Goal: Information Seeking & Learning: Check status

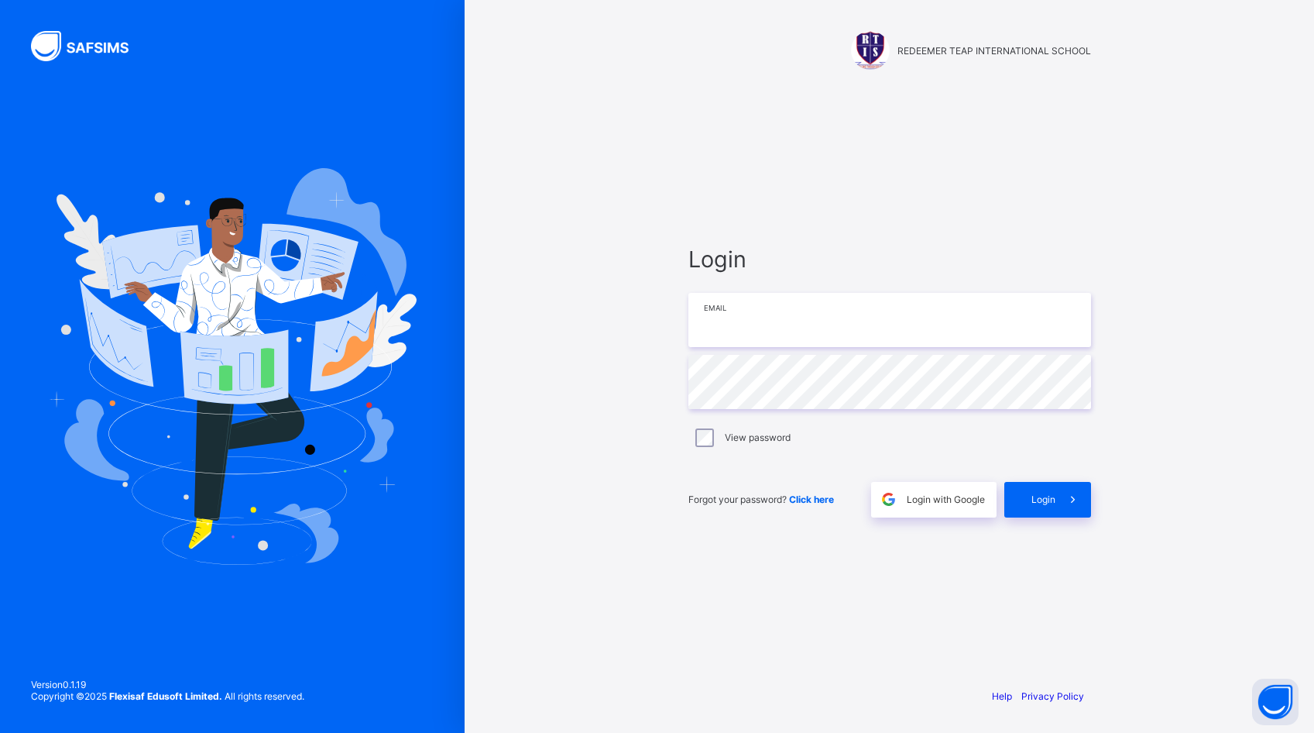
type input "**********"
click at [1021, 482] on div "Login" at bounding box center [1047, 500] width 87 height 36
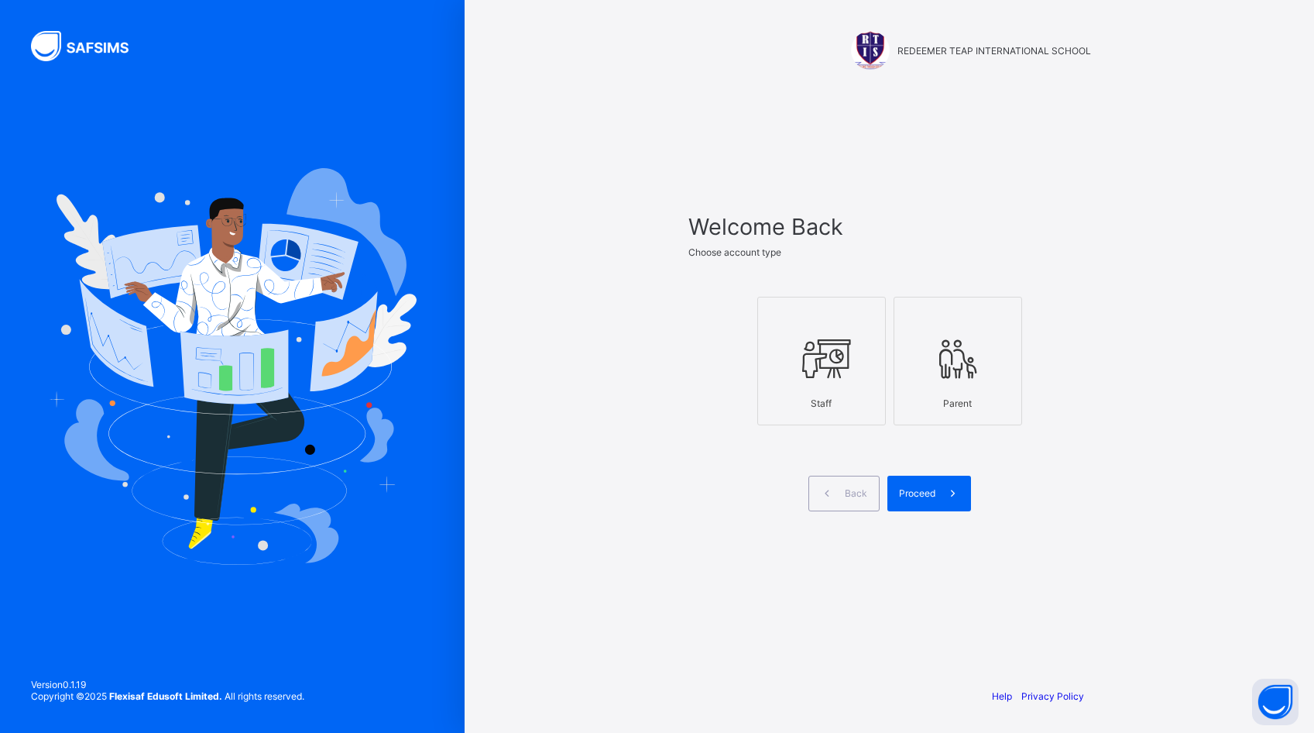
click at [836, 377] on icon at bounding box center [822, 358] width 54 height 46
click at [913, 489] on span "Proceed" at bounding box center [917, 493] width 36 height 12
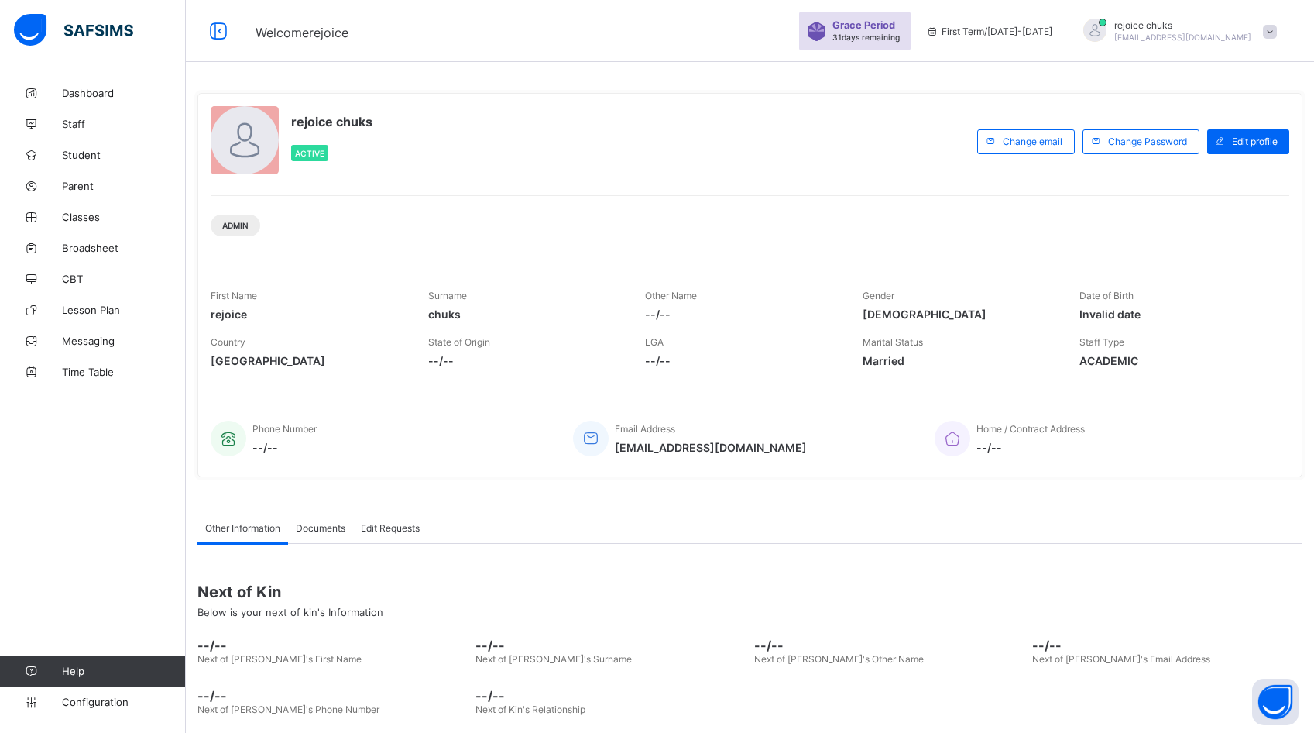
click at [1171, 36] on span "[EMAIL_ADDRESS][DOMAIN_NAME]" at bounding box center [1182, 37] width 137 height 9
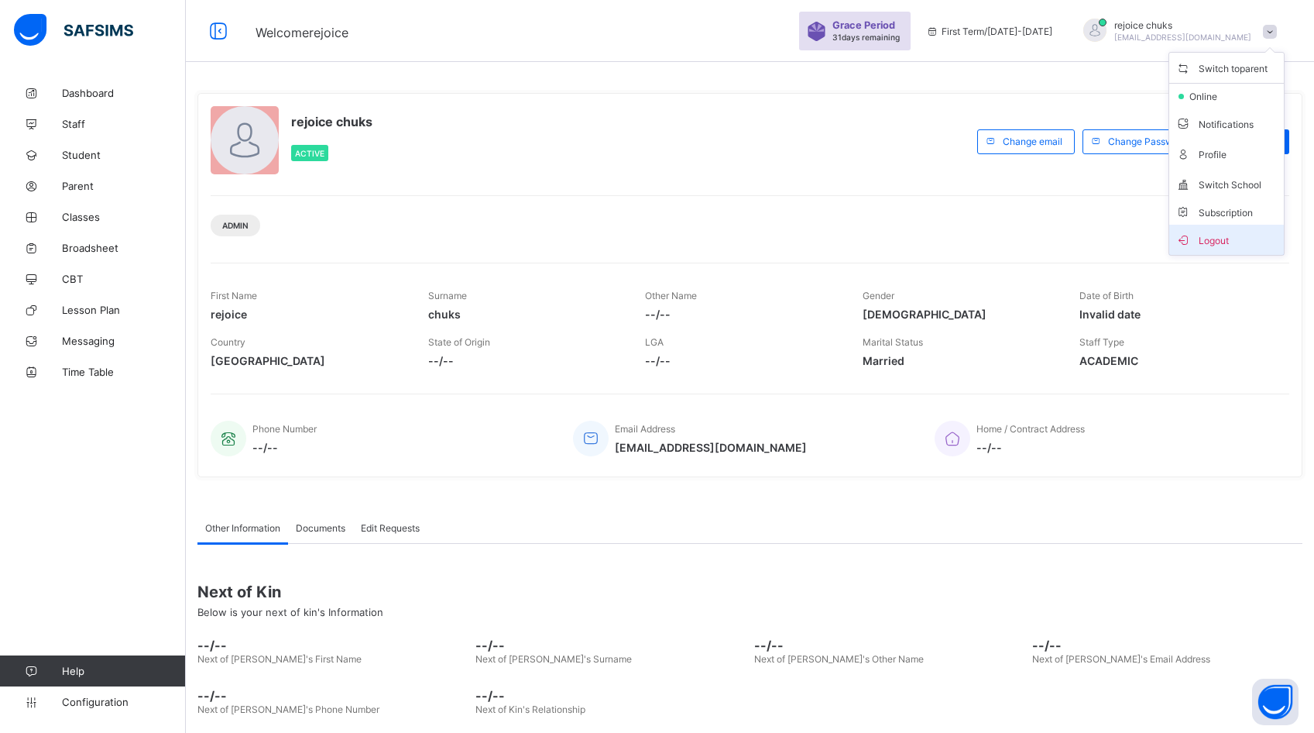
click at [1196, 232] on span "Logout" at bounding box center [1227, 240] width 102 height 18
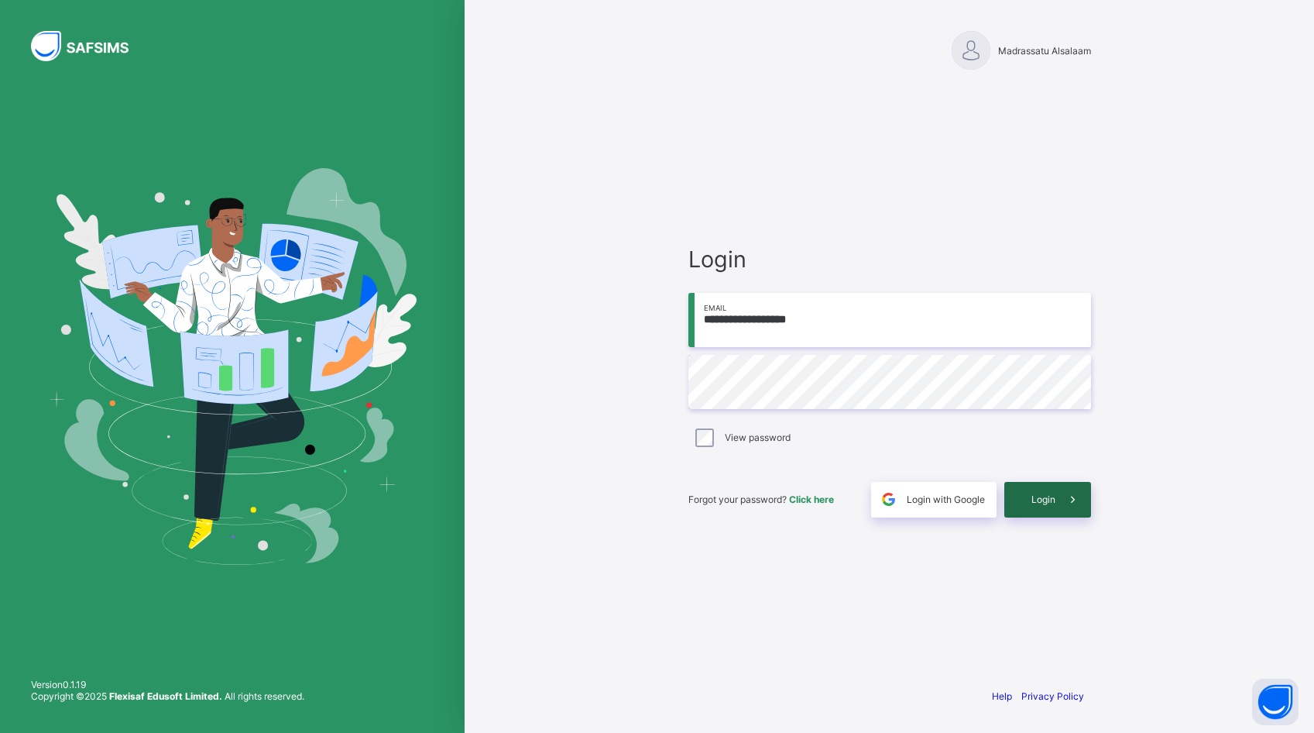
click at [1056, 493] on span at bounding box center [1074, 500] width 36 height 36
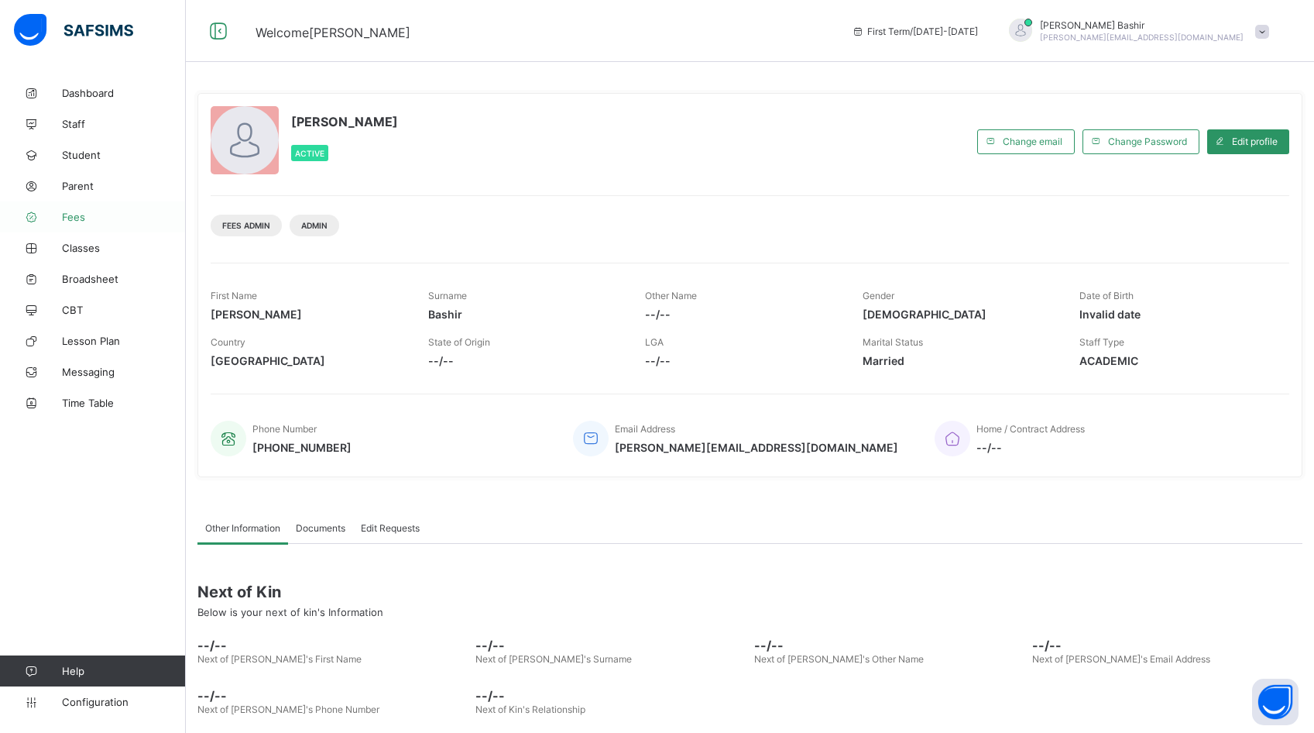
click at [83, 217] on span "Fees" at bounding box center [124, 217] width 124 height 12
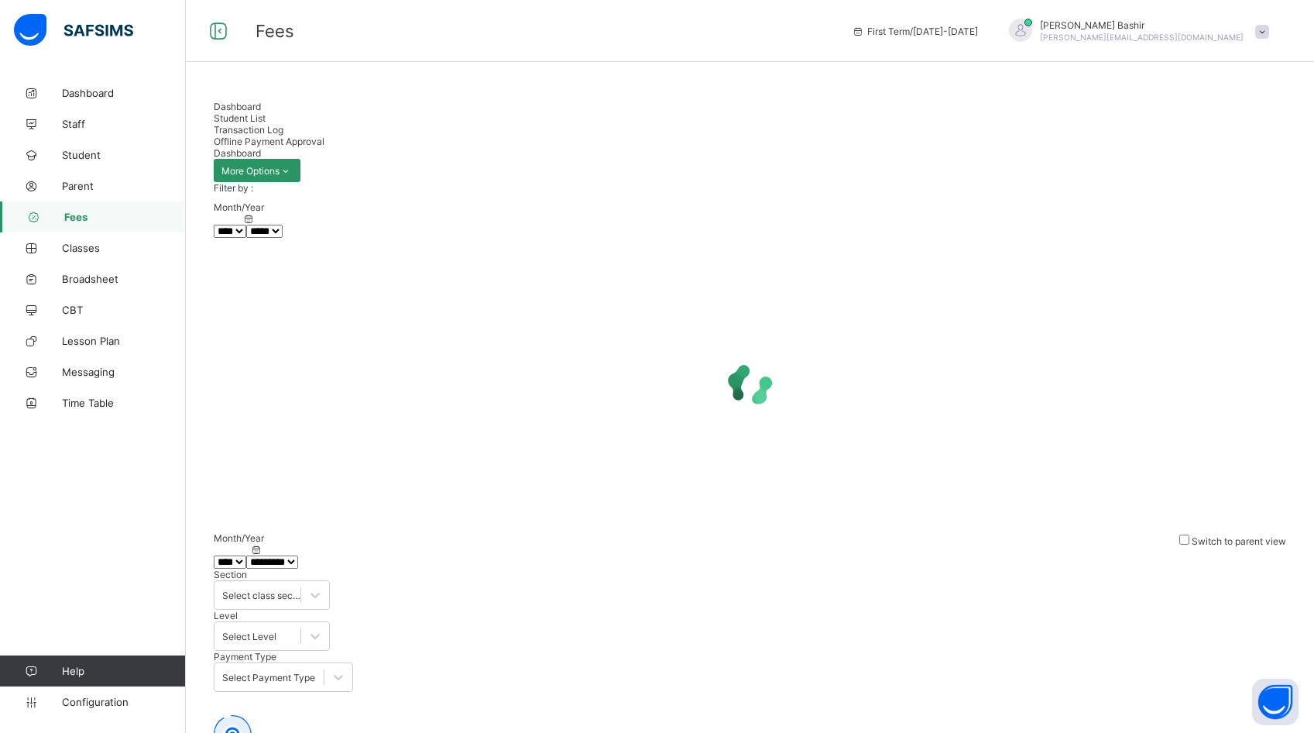
select select "****"
select select "*"
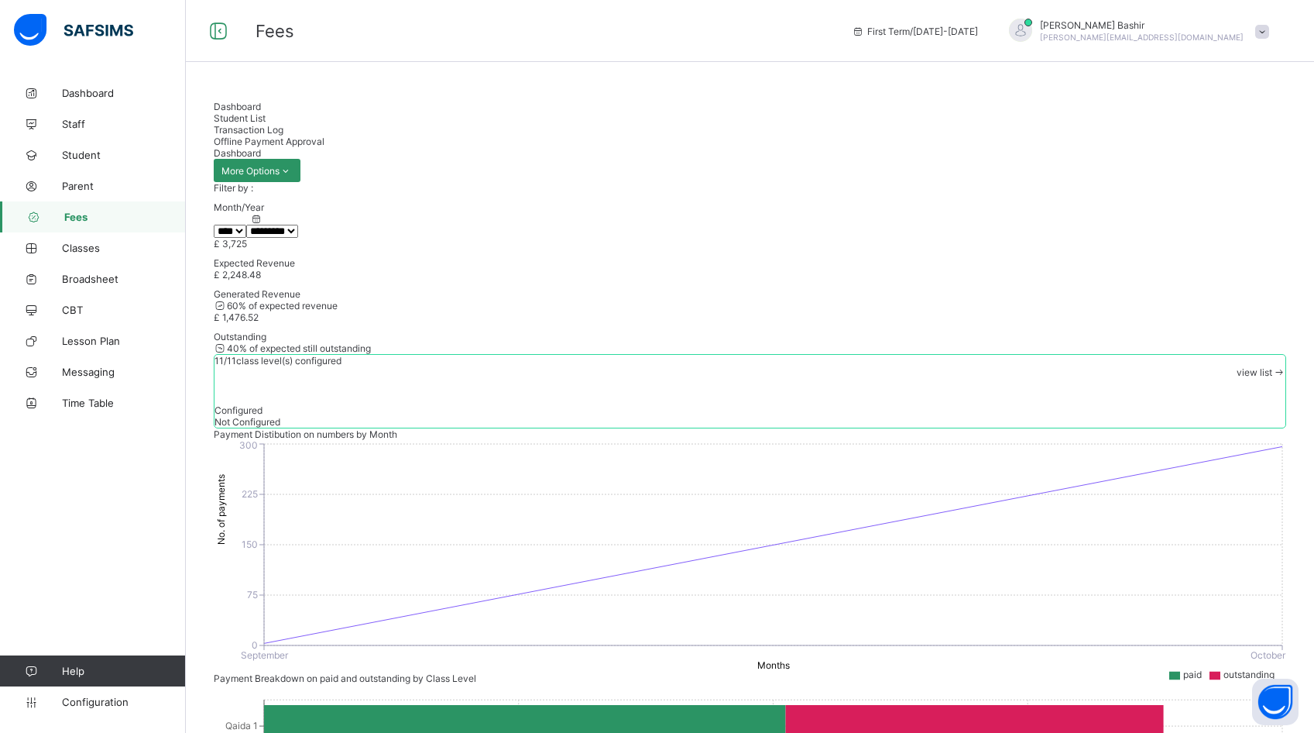
scroll to position [17, 0]
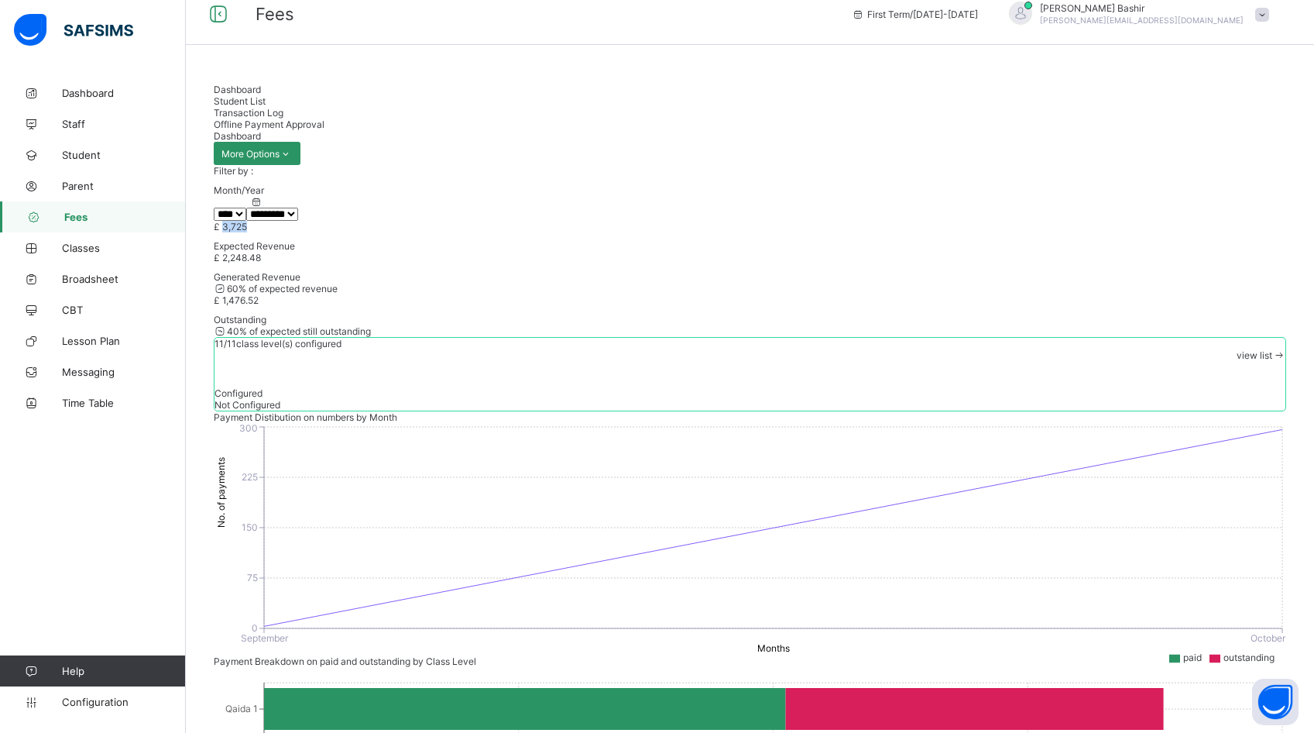
drag, startPoint x: 243, startPoint y: 307, endPoint x: 290, endPoint y: 307, distance: 47.2
click at [247, 232] on span "£ 3,725" at bounding box center [230, 227] width 33 height 12
drag, startPoint x: 490, startPoint y: 297, endPoint x: 571, endPoint y: 297, distance: 80.5
click at [261, 263] on span "£ 2,248.48" at bounding box center [237, 258] width 47 height 12
drag, startPoint x: 738, startPoint y: 295, endPoint x: 818, endPoint y: 297, distance: 79.8
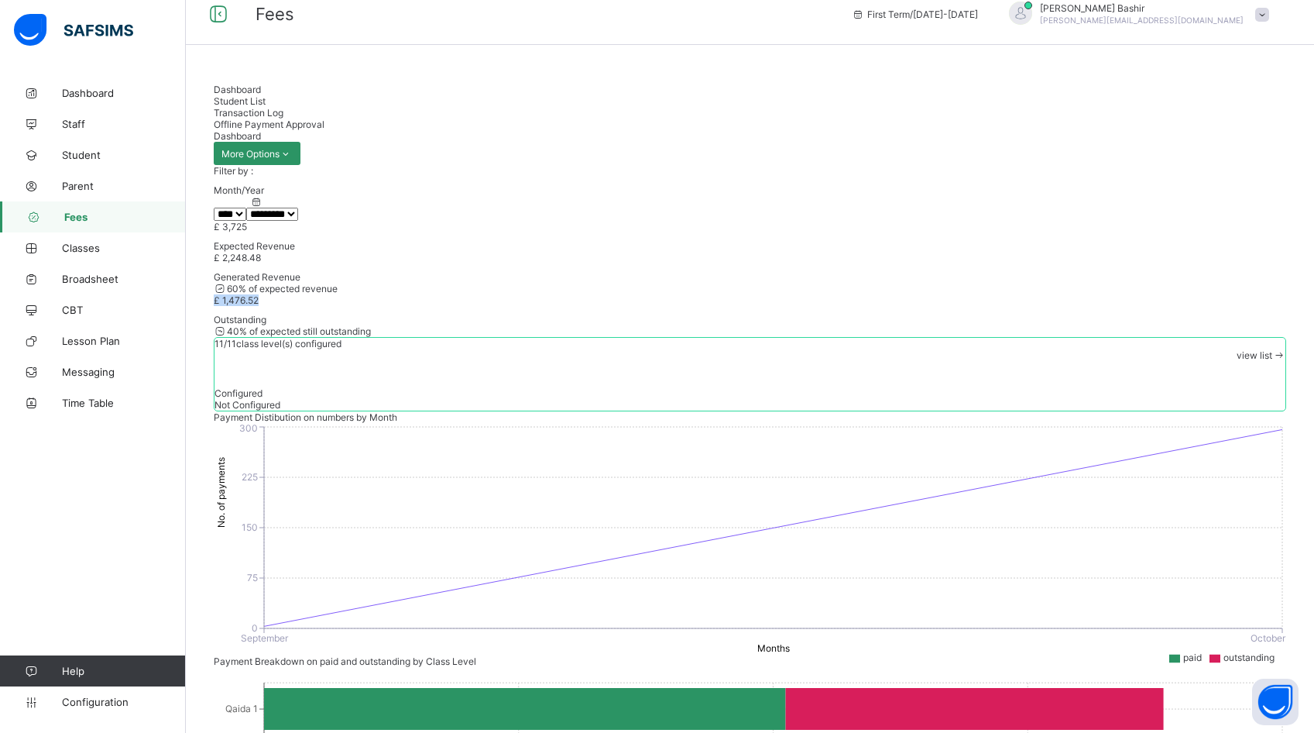
click at [259, 297] on span "£ 1,476.52" at bounding box center [236, 300] width 45 height 12
click at [287, 105] on div "Student List" at bounding box center [750, 101] width 1073 height 12
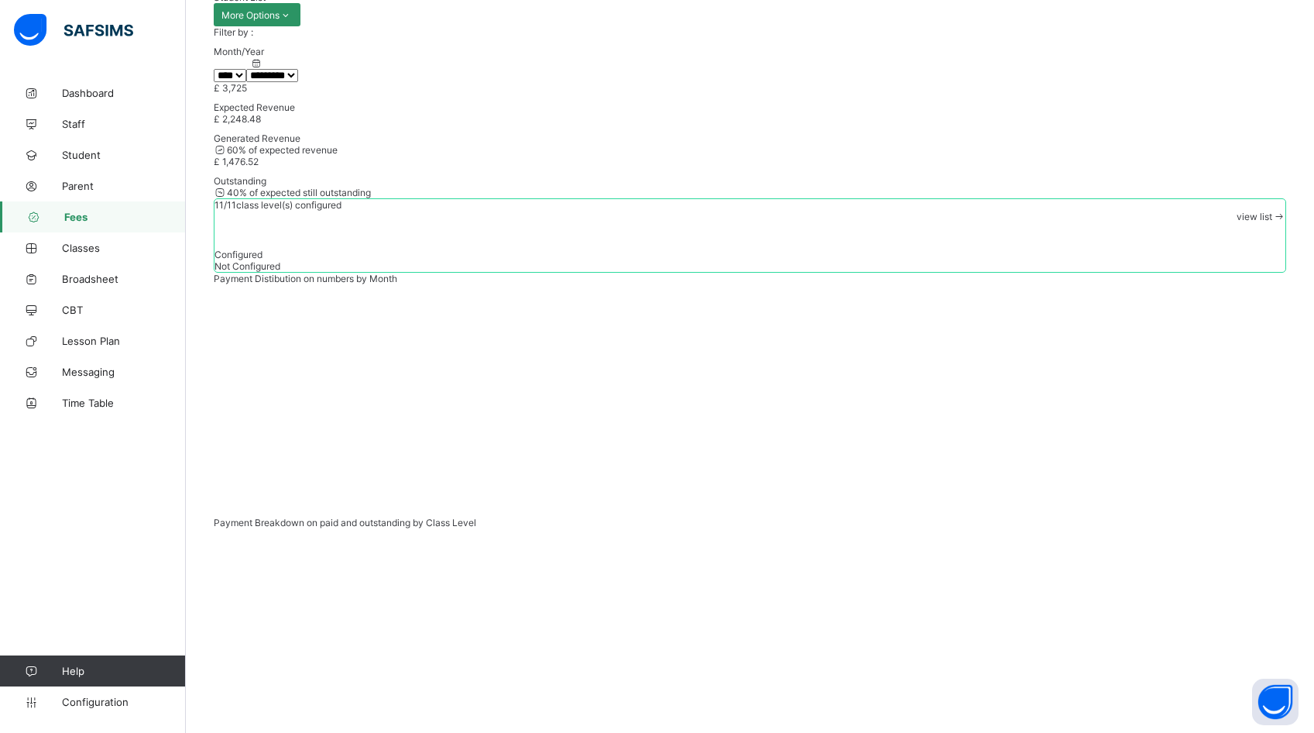
scroll to position [0, 0]
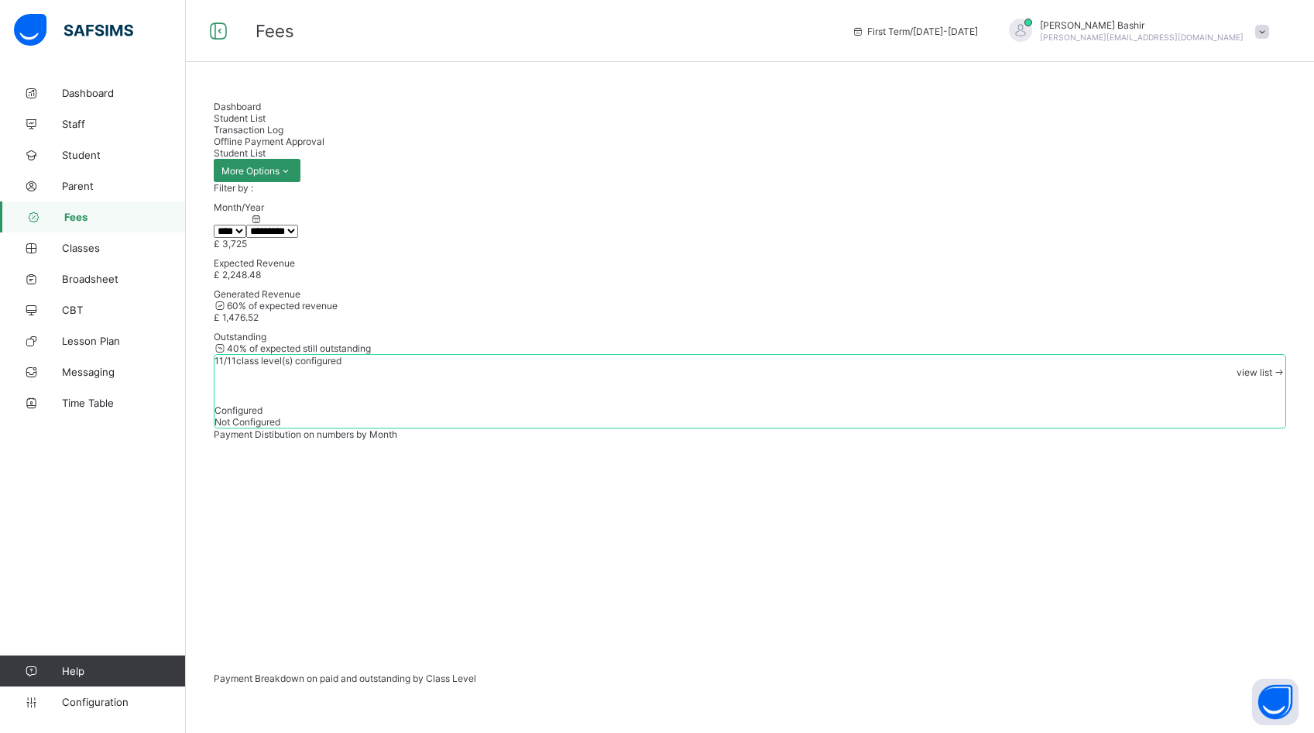
click at [74, 213] on span "Fees" at bounding box center [125, 217] width 122 height 12
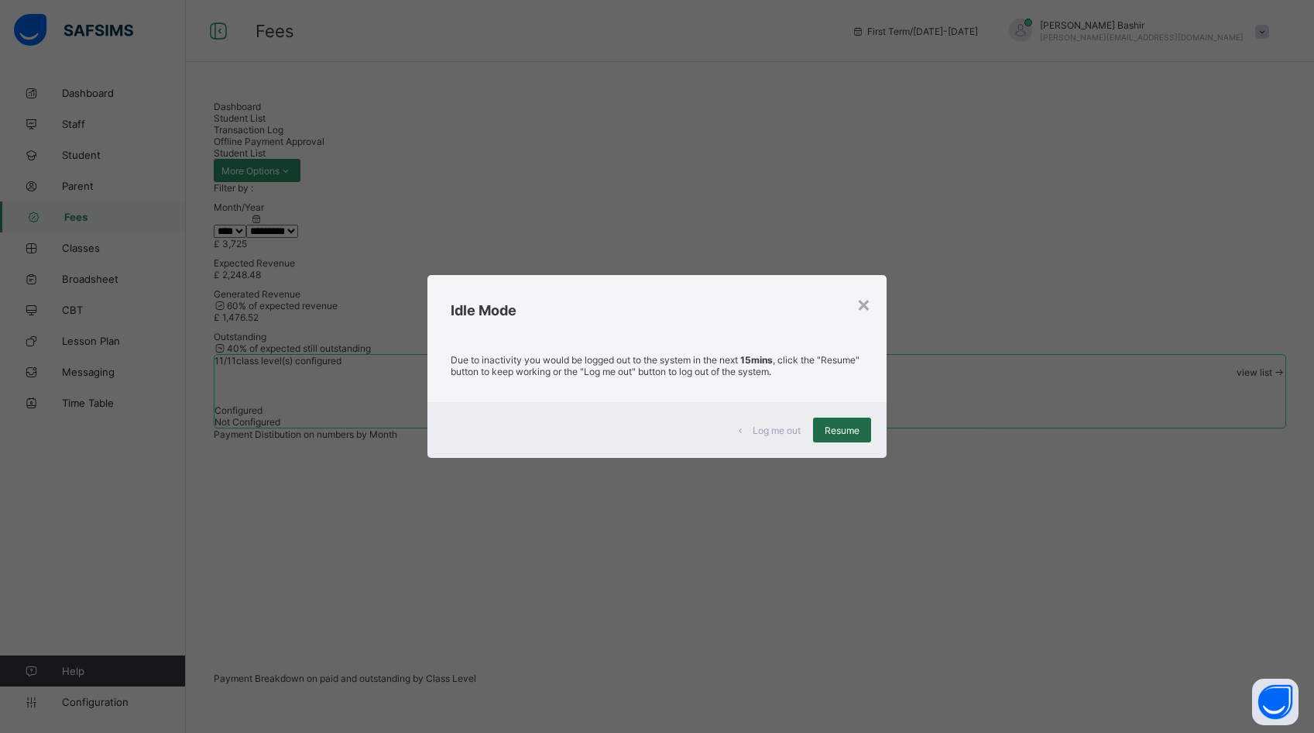
click at [840, 424] on span "Resume" at bounding box center [842, 430] width 35 height 12
